Goal: Transaction & Acquisition: Book appointment/travel/reservation

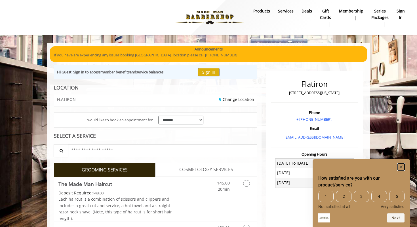
click at [399, 166] on rect "Hide survey" at bounding box center [400, 167] width 7 height 7
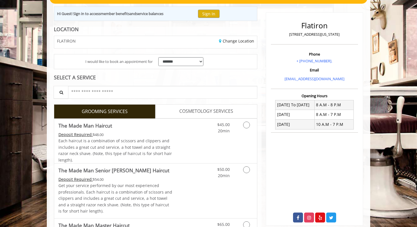
scroll to position [59, 0]
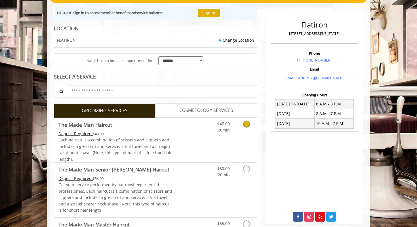
click at [244, 133] on link "Grooming services" at bounding box center [245, 126] width 14 height 16
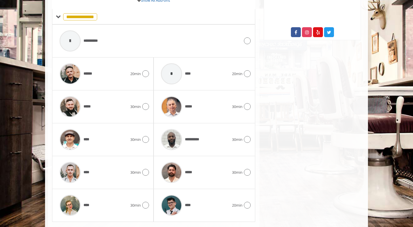
scroll to position [258, 0]
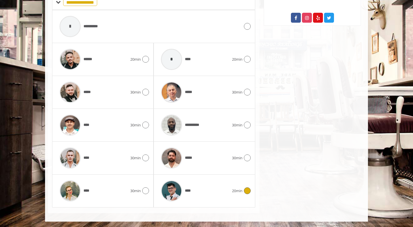
click at [228, 193] on div "****" at bounding box center [195, 190] width 74 height 27
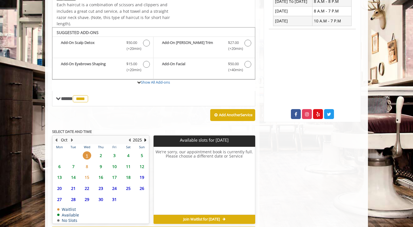
scroll to position [164, 0]
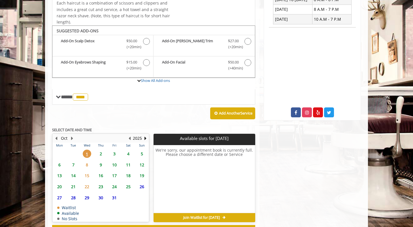
click at [98, 151] on span "2" at bounding box center [101, 154] width 9 height 8
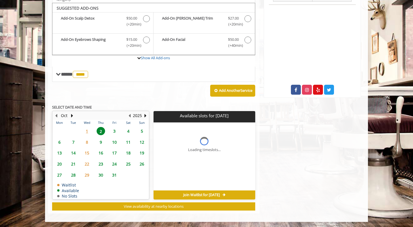
scroll to position [189, 0]
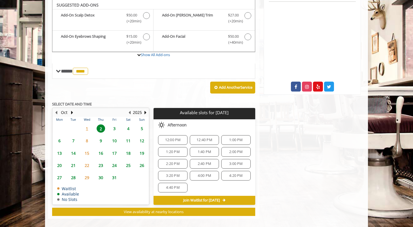
click at [205, 176] on span "4:00 PM" at bounding box center [204, 176] width 13 height 5
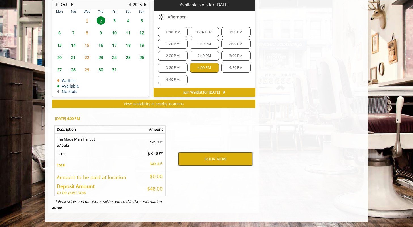
click at [217, 161] on button "BOOK NOW" at bounding box center [216, 159] width 74 height 13
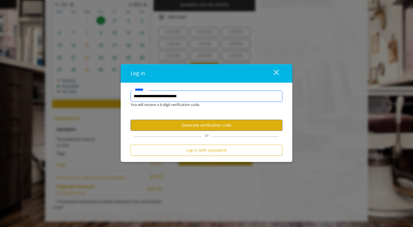
type input "**********"
click at [165, 124] on button "Generate verification code" at bounding box center [207, 125] width 152 height 11
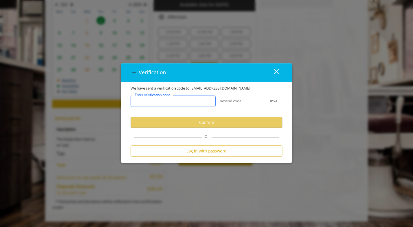
click at [194, 102] on input "Enter verification code" at bounding box center [173, 101] width 85 height 11
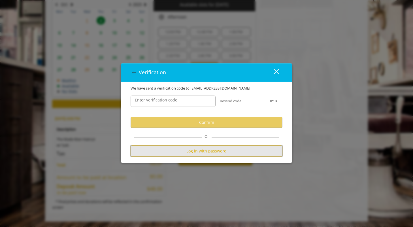
click at [204, 152] on button "Log in with password" at bounding box center [207, 151] width 152 height 11
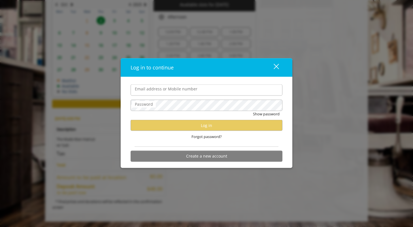
click at [193, 115] on div "Show password" at bounding box center [207, 115] width 152 height 9
click at [166, 97] on form "Email address or Mobile number Password Show password Log in Forgot password? C…" at bounding box center [207, 124] width 152 height 80
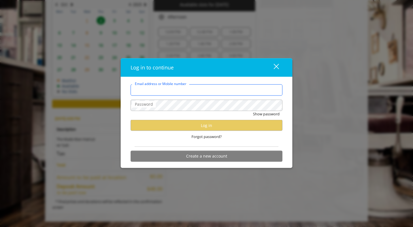
click at [164, 92] on input "Email address or Mobile number" at bounding box center [207, 89] width 152 height 11
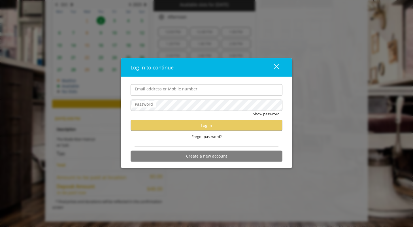
click at [141, 102] on label "Password" at bounding box center [144, 104] width 24 height 6
click at [208, 157] on button "Create a new account" at bounding box center [207, 156] width 152 height 11
select select "Choose your Gender"
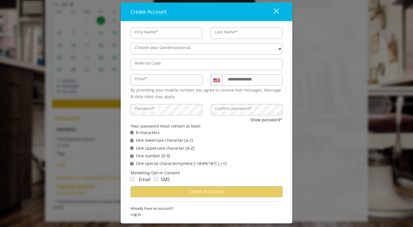
type input "******"
type input "**********"
click at [149, 110] on label "Password*" at bounding box center [145, 108] width 26 height 6
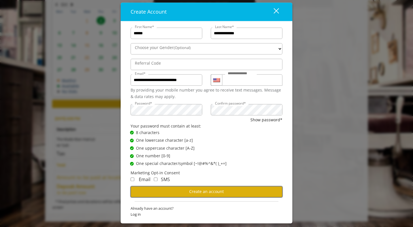
click at [195, 190] on span "Create an account" at bounding box center [206, 191] width 35 height 5
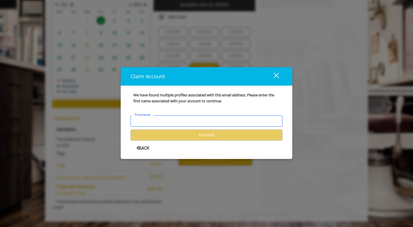
click at [175, 118] on input "Firstname" at bounding box center [207, 120] width 152 height 11
type input "*"
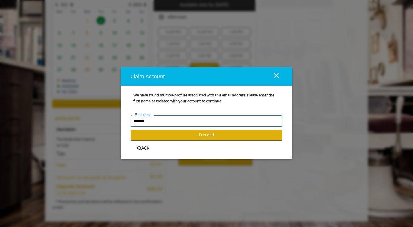
type input "******"
click at [193, 135] on button "Proceed" at bounding box center [207, 135] width 152 height 11
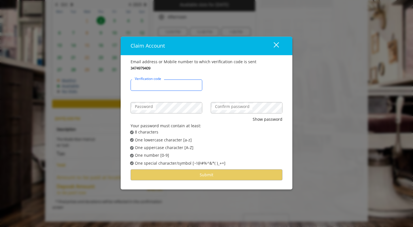
click at [176, 88] on input "Verification code" at bounding box center [167, 85] width 72 height 11
type input "******"
click at [156, 115] on div "Password" at bounding box center [166, 105] width 80 height 23
click at [227, 108] on label "Confirm password" at bounding box center [232, 107] width 40 height 6
click at [229, 103] on div "Confirm password" at bounding box center [247, 107] width 72 height 11
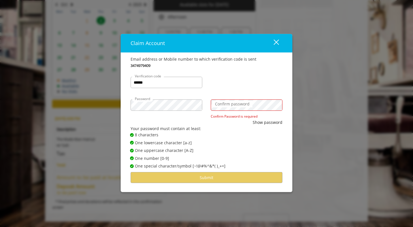
click at [223, 106] on label "Confirm password" at bounding box center [232, 104] width 40 height 6
click at [221, 106] on label "Confirm password" at bounding box center [232, 104] width 40 height 6
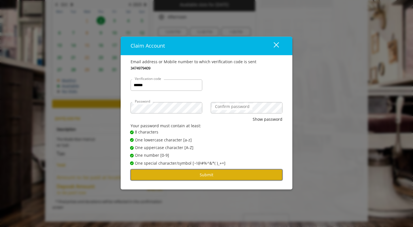
click at [188, 176] on button "Submit" at bounding box center [207, 175] width 152 height 11
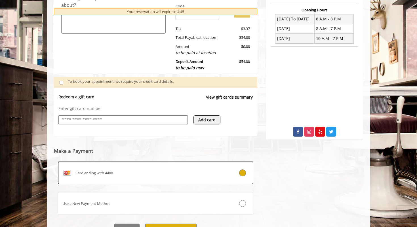
scroll to position [174, 0]
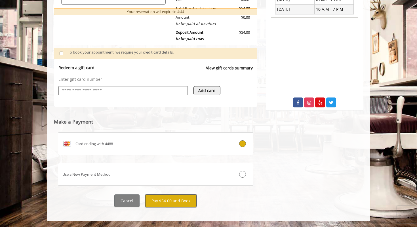
click at [164, 203] on button "Pay $54.00 and Book" at bounding box center [170, 200] width 51 height 13
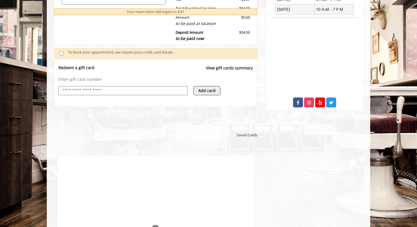
scroll to position [0, 0]
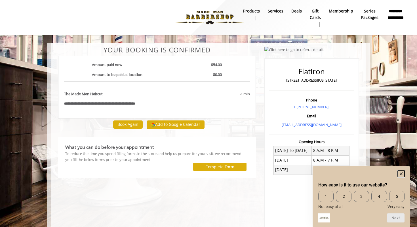
click at [401, 174] on rect "Hide survey" at bounding box center [400, 173] width 7 height 7
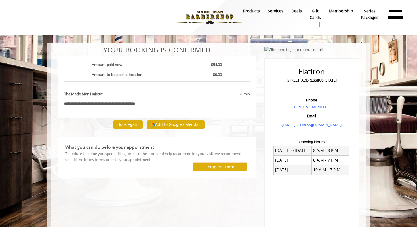
click at [210, 168] on label "Complete Form" at bounding box center [219, 167] width 29 height 5
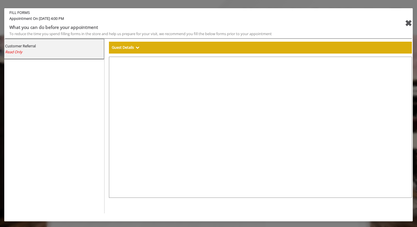
select select "***"
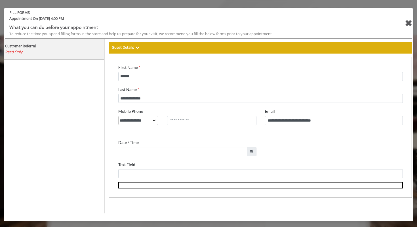
scroll to position [58, 0]
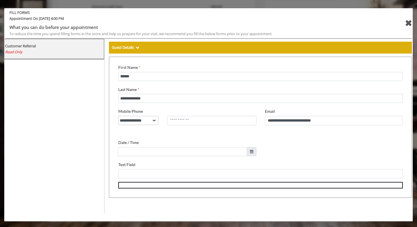
click at [408, 26] on div "✖" at bounding box center [408, 23] width 7 height 14
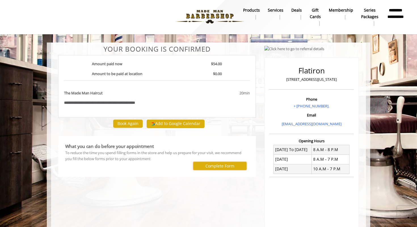
scroll to position [1, 0]
